Goal: Information Seeking & Learning: Learn about a topic

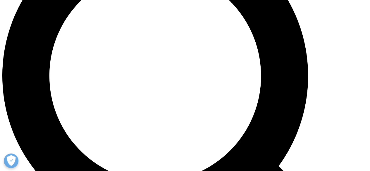
scroll to position [409, 0]
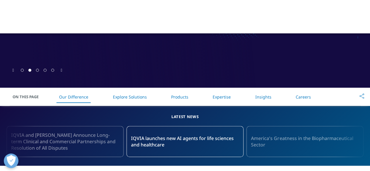
click at [221, 98] on link "Expertise" at bounding box center [221, 97] width 18 height 6
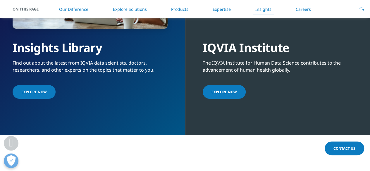
scroll to position [1303, 0]
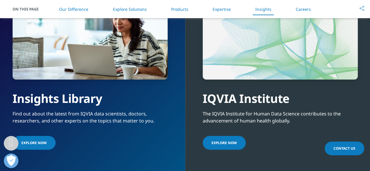
click at [131, 10] on link "Explore Solutions" at bounding box center [129, 9] width 34 height 6
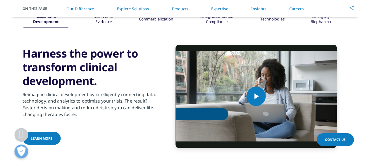
scroll to position [716, 0]
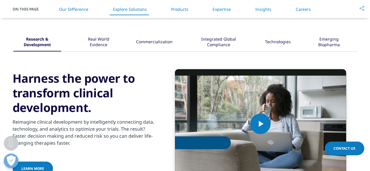
click at [96, 44] on div "Real World Evidence" at bounding box center [98, 42] width 38 height 18
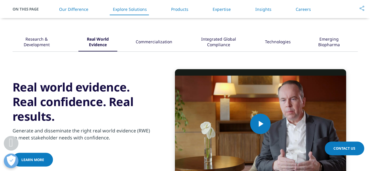
click at [163, 47] on div "Commercialization" at bounding box center [154, 42] width 37 height 18
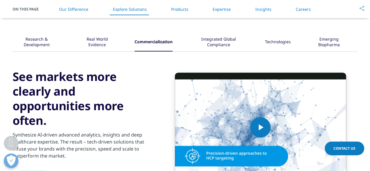
click at [207, 44] on div "Integrated Global Compliance" at bounding box center [219, 42] width 56 height 18
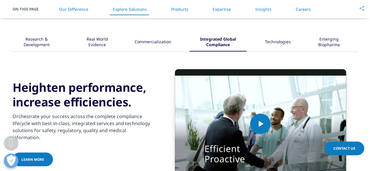
click at [280, 47] on div "Technologies" at bounding box center [278, 42] width 26 height 18
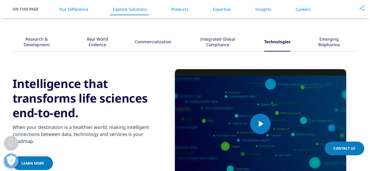
click at [322, 43] on div "Emerging Biopharma" at bounding box center [329, 42] width 40 height 18
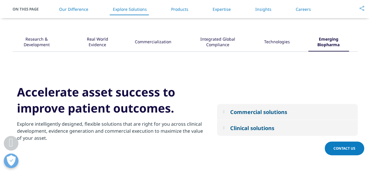
click at [253, 37] on div "Research & Development Real World Evidence" at bounding box center [185, 42] width 345 height 18
click at [268, 39] on div "Technologies" at bounding box center [277, 42] width 26 height 18
